Goal: Task Accomplishment & Management: Manage account settings

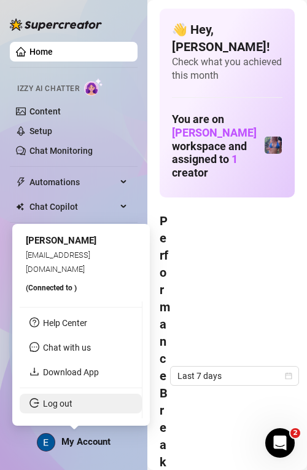
click at [73, 404] on link "Log out" at bounding box center [58, 403] width 30 height 10
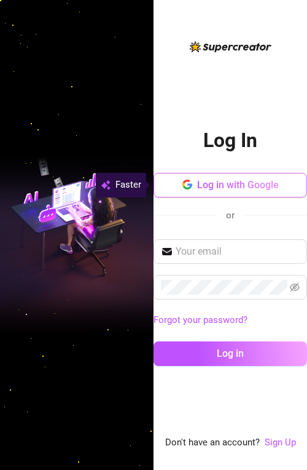
click at [232, 179] on span "Log in with Google" at bounding box center [238, 185] width 82 height 12
